Goal: Task Accomplishment & Management: Use online tool/utility

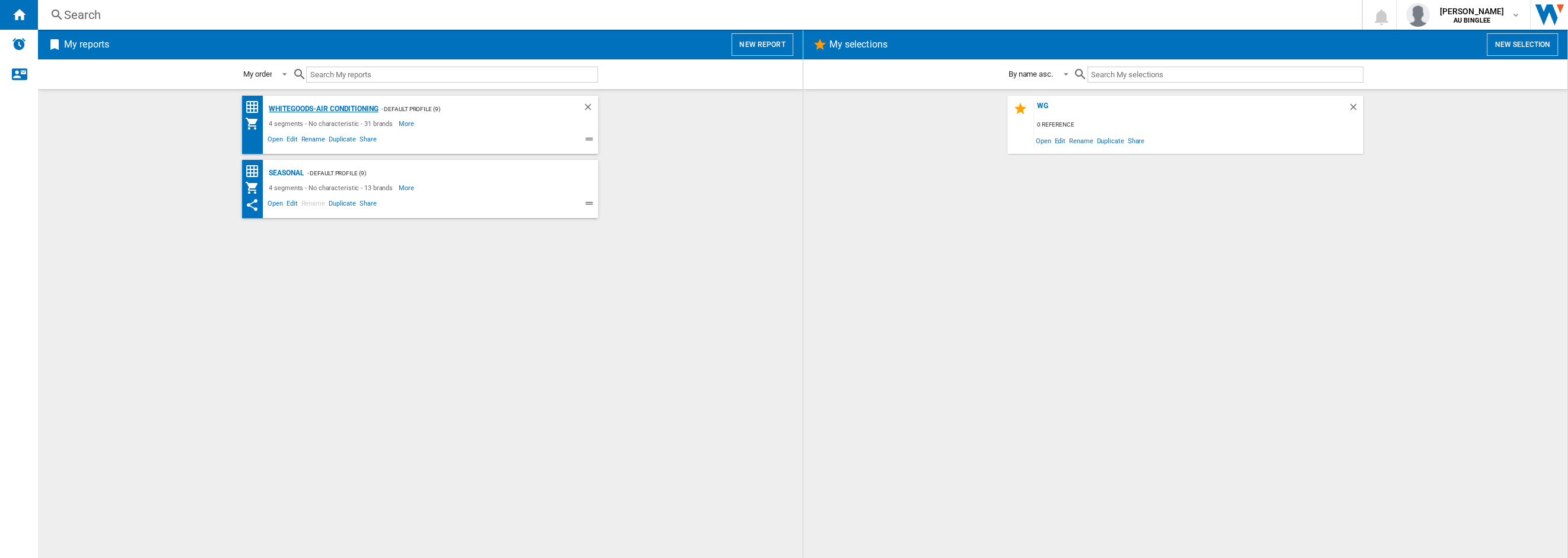
click at [344, 103] on div "Whitegoods-Air Conditioning" at bounding box center [322, 108] width 113 height 15
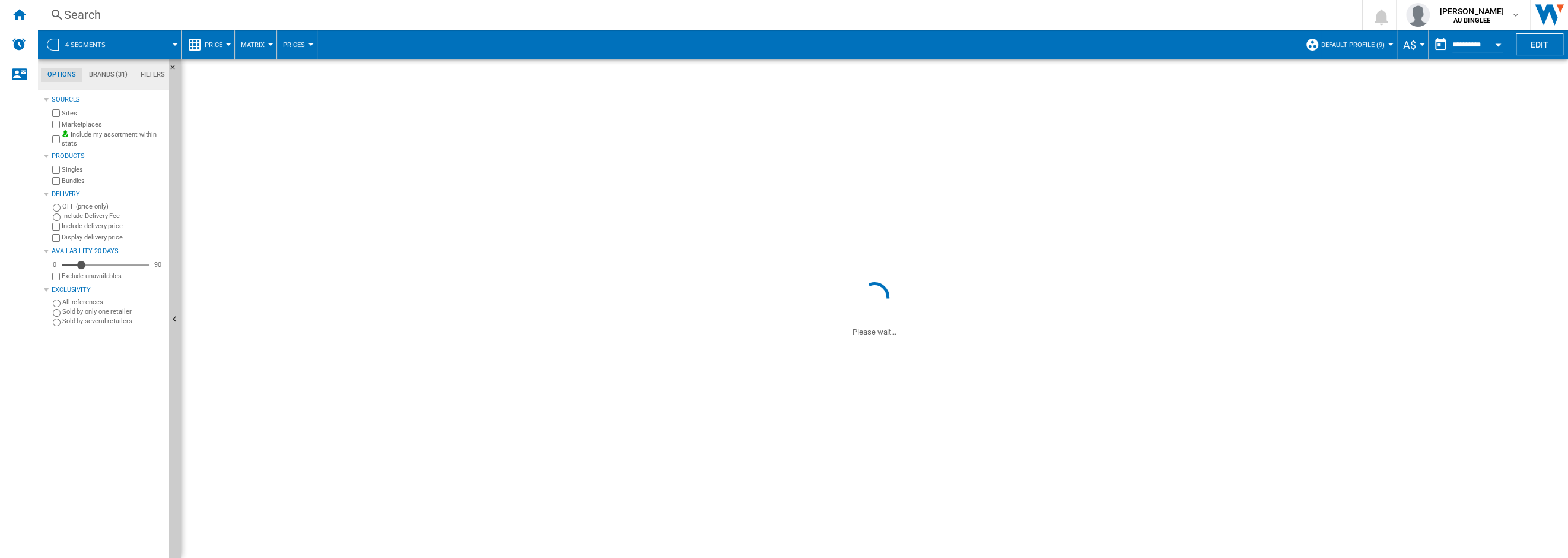
click at [108, 73] on md-tab-item "Brands (31)" at bounding box center [108, 75] width 51 height 14
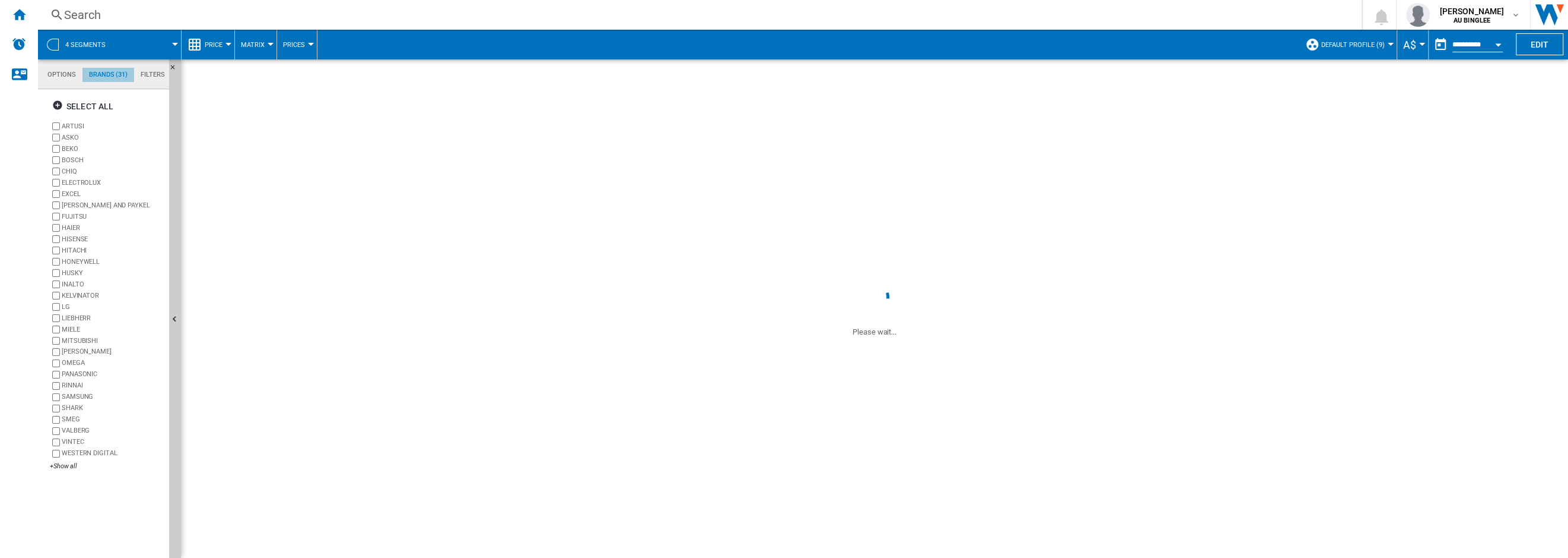
scroll to position [45, 0]
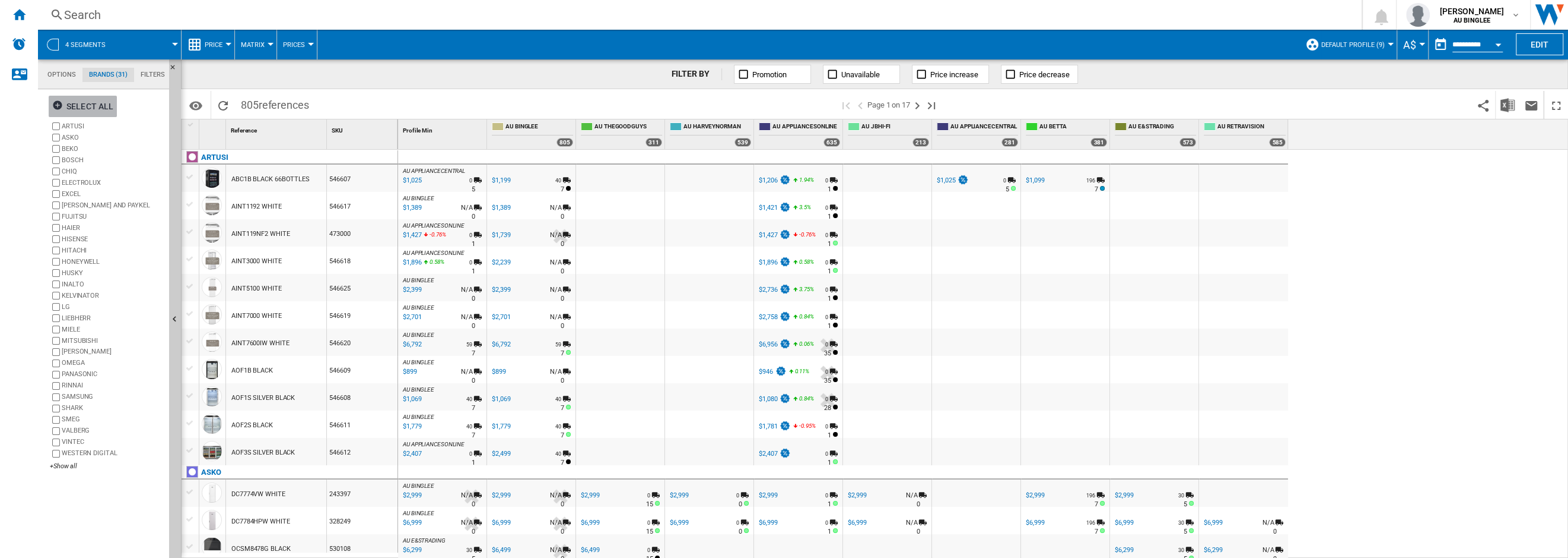
click at [59, 103] on ng-md-icon "button" at bounding box center [59, 106] width 14 height 14
click at [59, 105] on ng-md-icon "button" at bounding box center [59, 106] width 14 height 14
click at [60, 105] on ng-md-icon "button" at bounding box center [59, 106] width 14 height 14
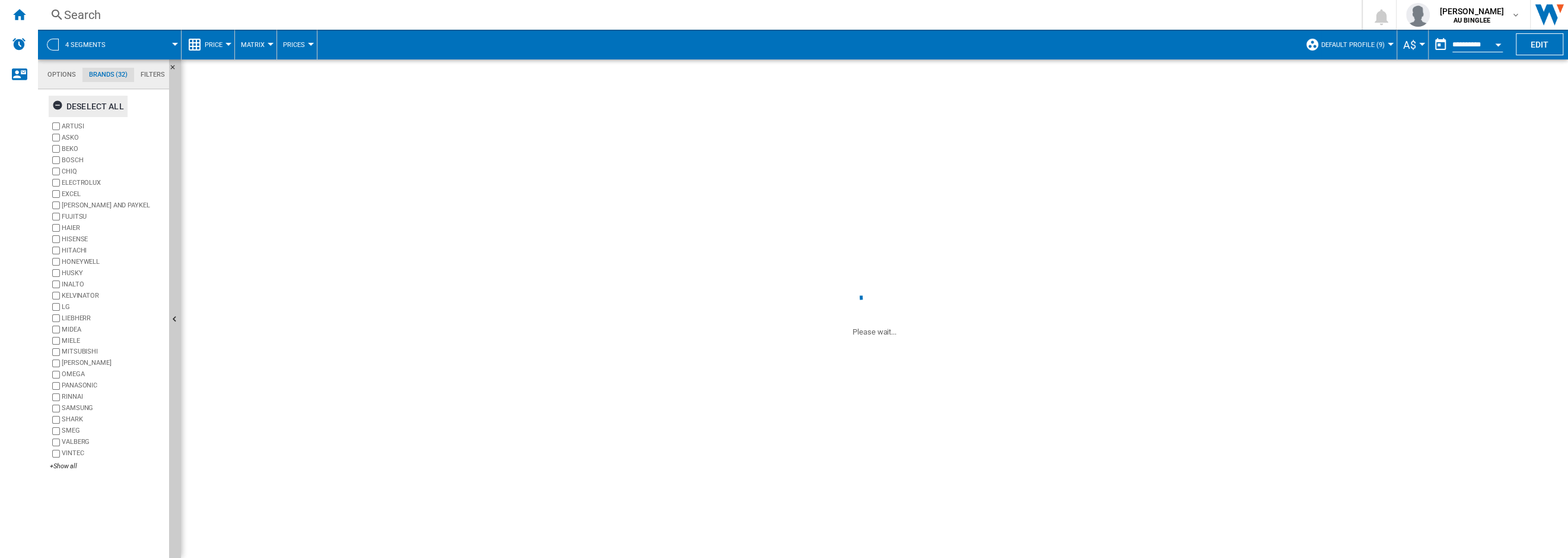
click at [57, 101] on ng-md-icon "button" at bounding box center [59, 106] width 14 height 14
click at [62, 467] on div "+Show all" at bounding box center [106, 466] width 114 height 9
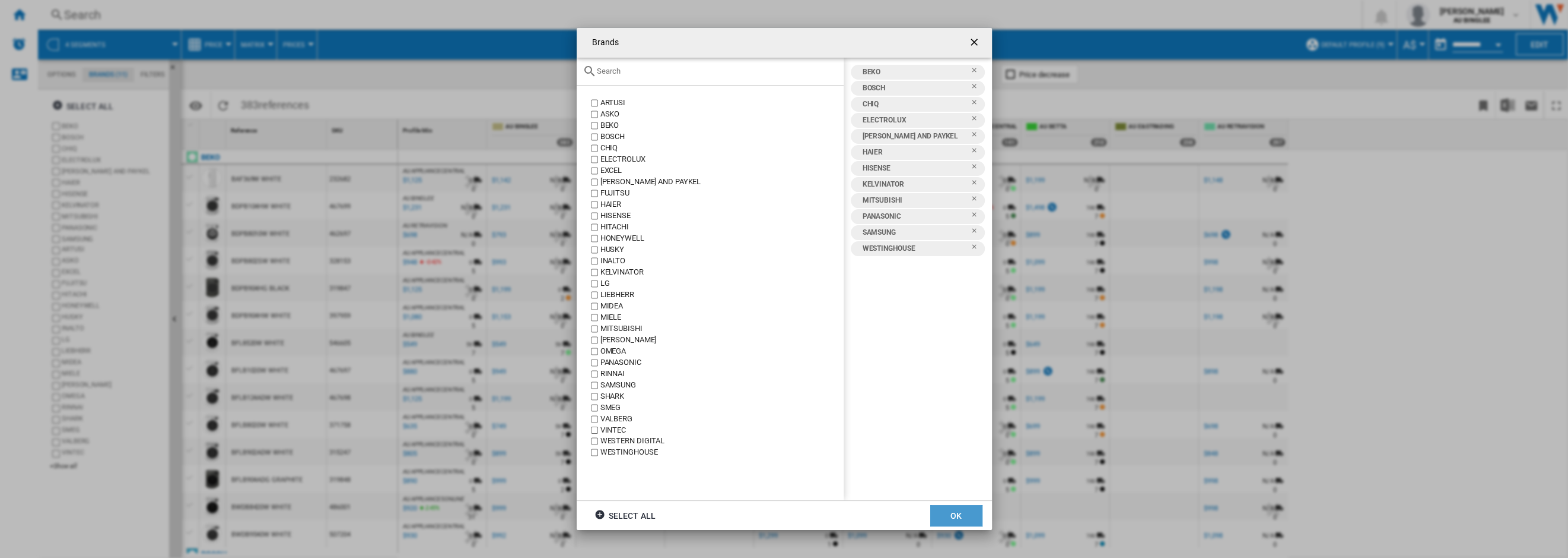
click at [955, 513] on button "OK" at bounding box center [956, 515] width 52 height 21
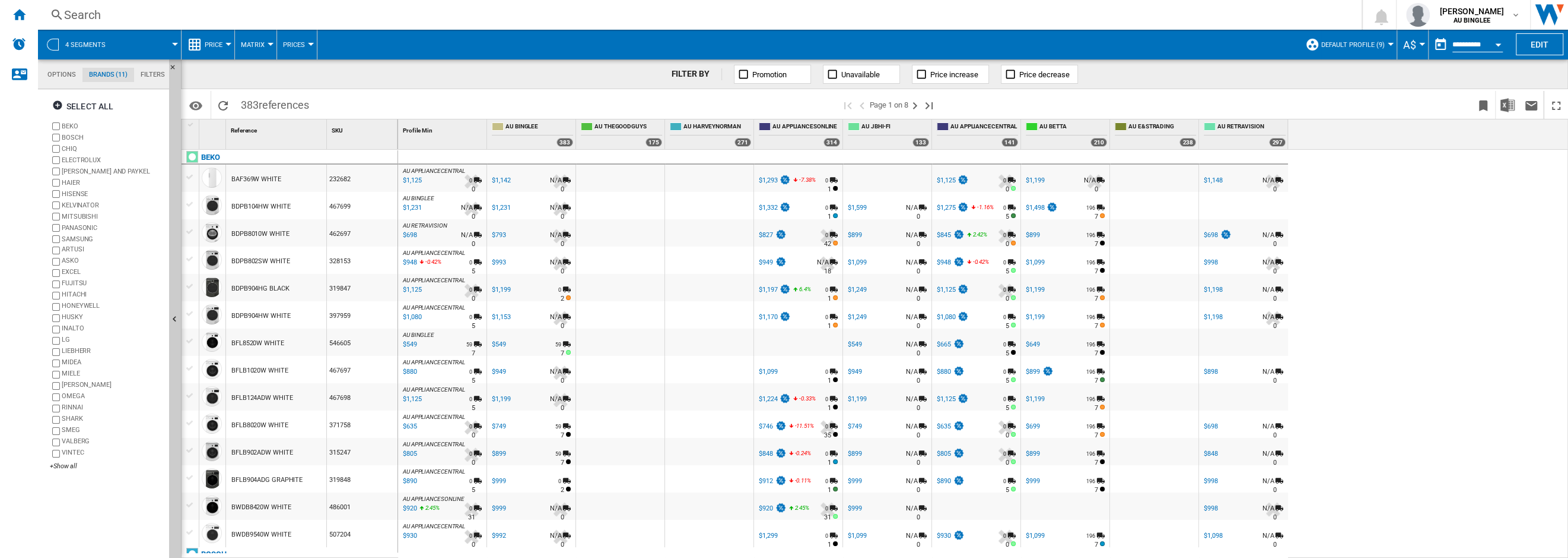
click at [62, 76] on md-tab-item "Options" at bounding box center [61, 75] width 42 height 14
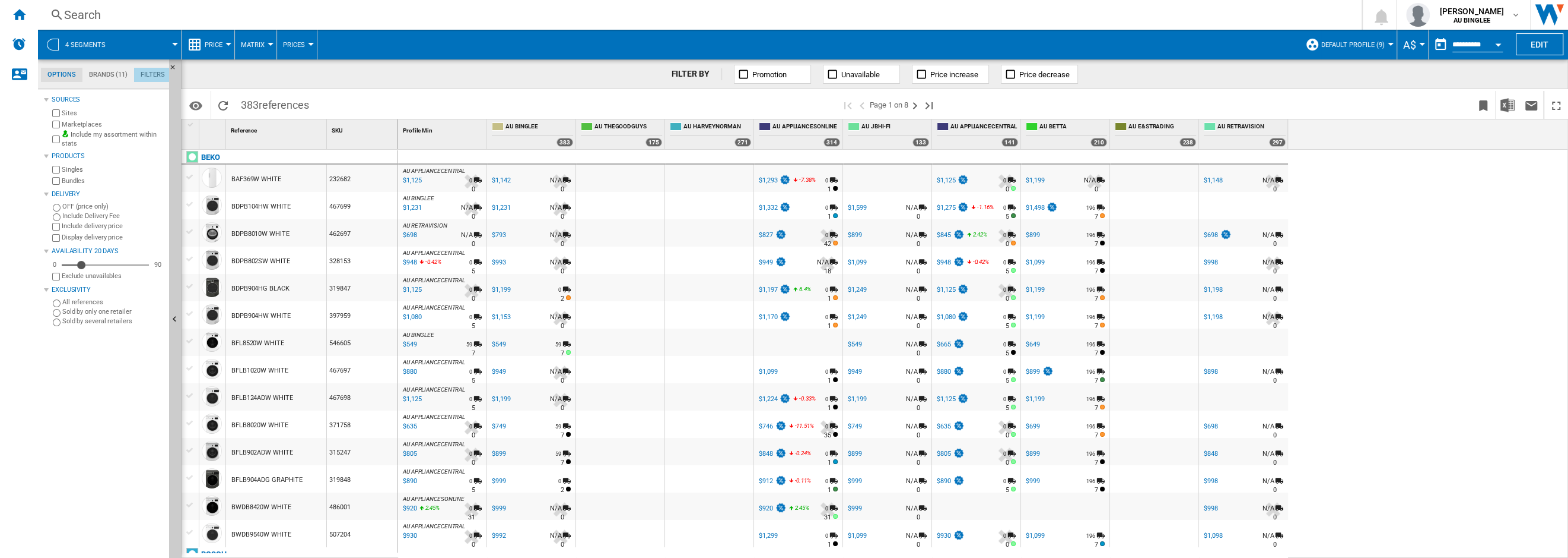
click at [154, 74] on md-tab-item "Filters" at bounding box center [152, 75] width 37 height 14
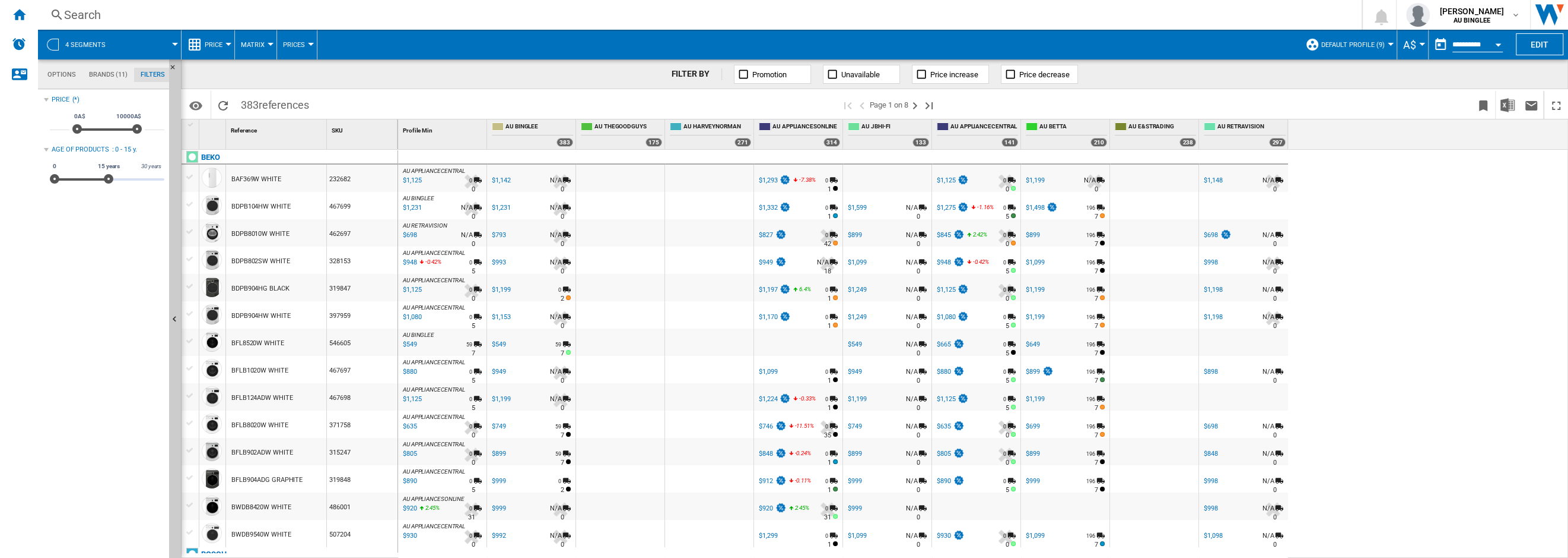
click at [171, 43] on span at bounding box center [149, 43] width 53 height 29
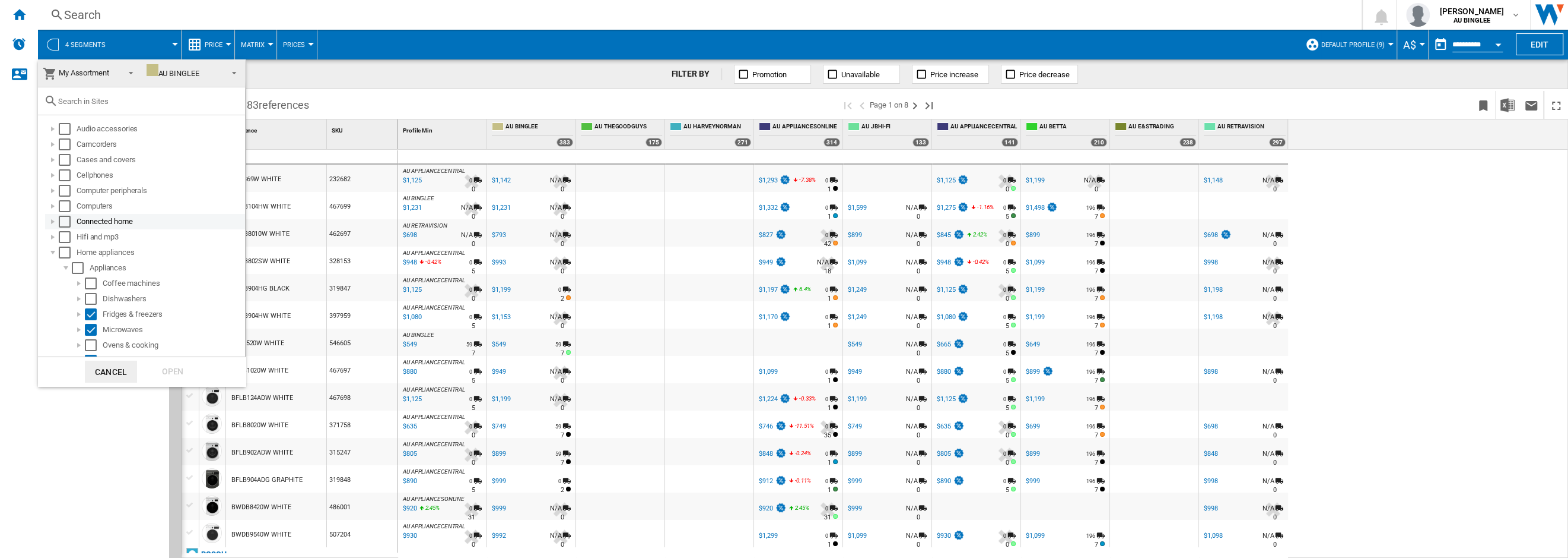
click at [53, 218] on div at bounding box center [52, 221] width 12 height 12
click at [310, 153] on md-backdrop at bounding box center [784, 279] width 1568 height 558
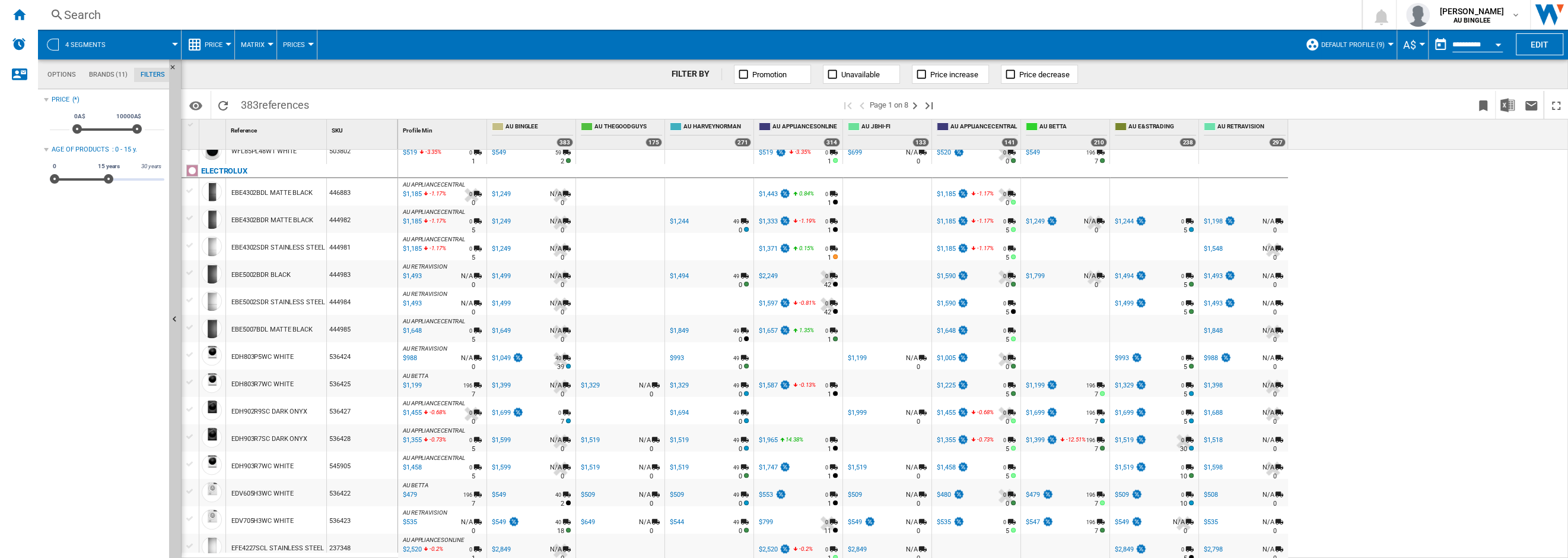
scroll to position [1014, 0]
